Goal: Task Accomplishment & Management: Use online tool/utility

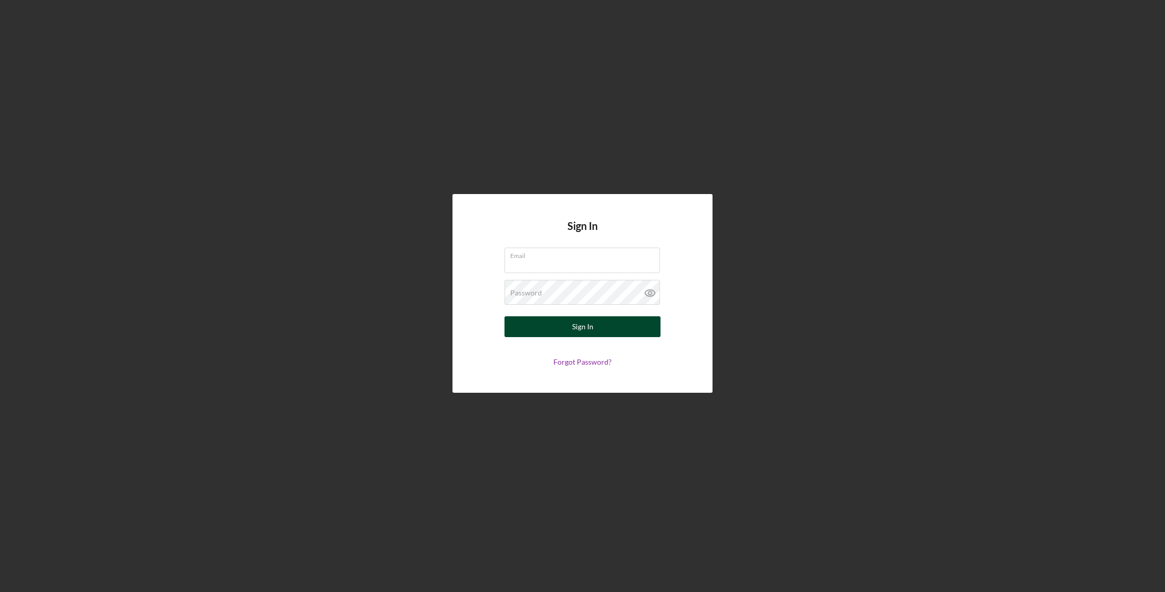
type input "[EMAIL_ADDRESS][DOMAIN_NAME]"
click at [611, 331] on button "Sign In" at bounding box center [583, 326] width 156 height 21
